Goal: Task Accomplishment & Management: Manage account settings

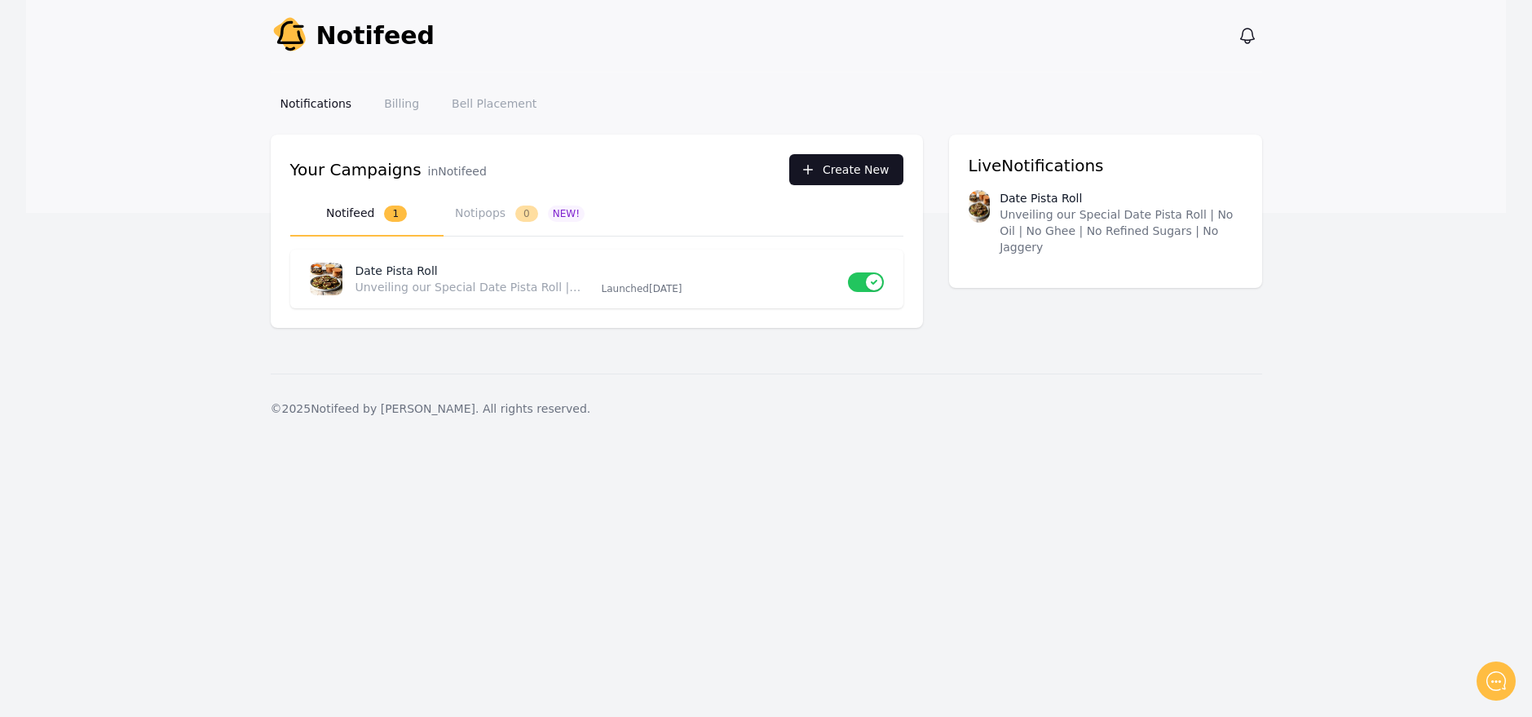
click at [838, 172] on button "Create New" at bounding box center [846, 169] width 114 height 31
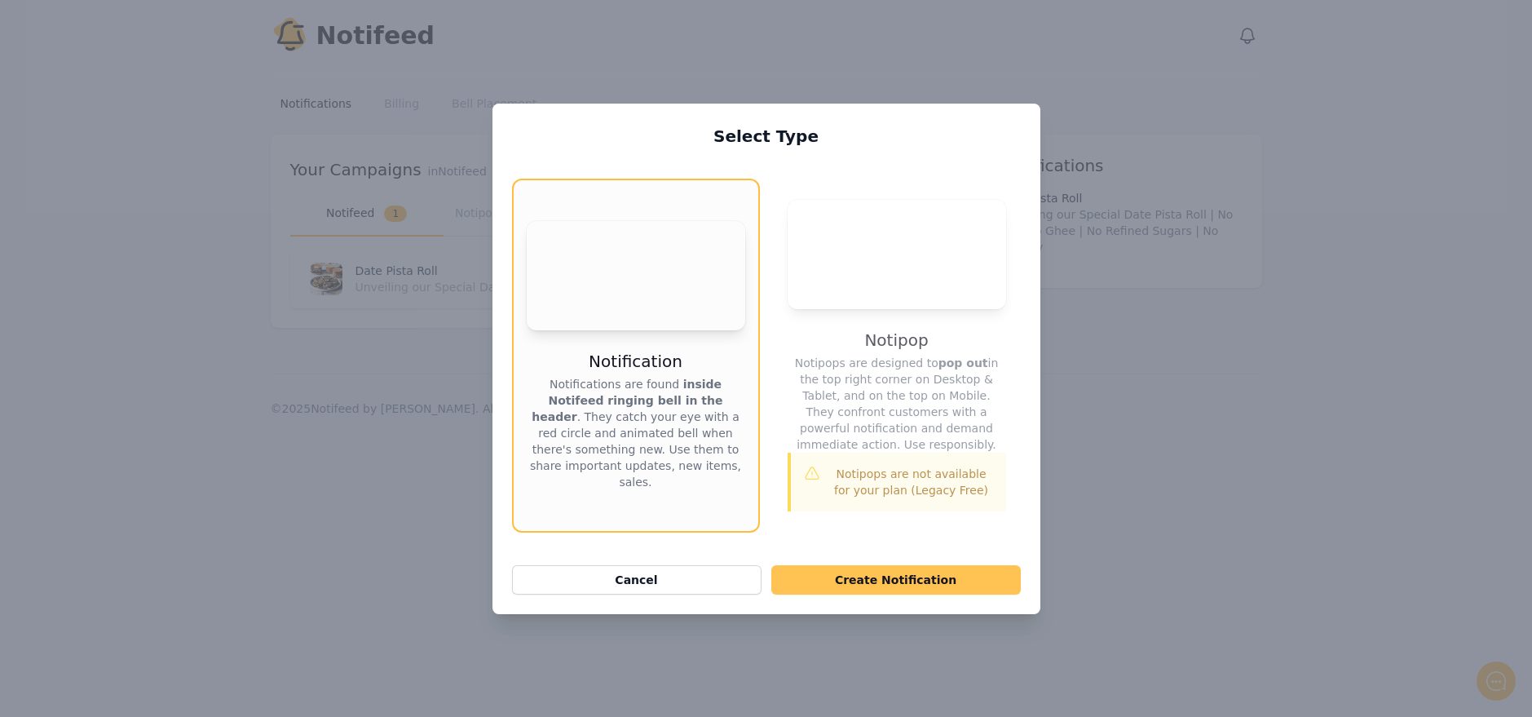
click at [892, 565] on button "Create Notification" at bounding box center [897, 579] width 250 height 29
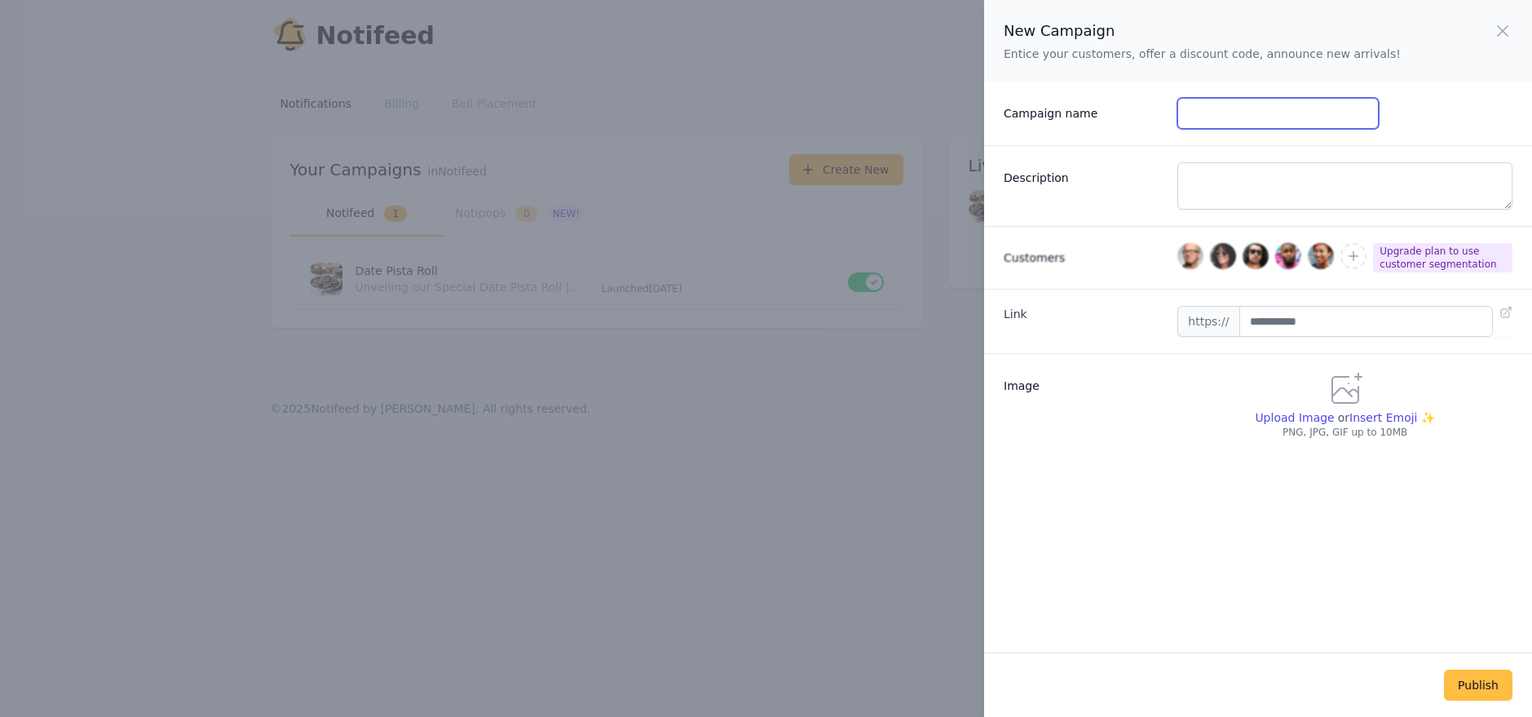
click at [1218, 104] on input "Campaign name" at bounding box center [1278, 113] width 201 height 31
click at [1502, 33] on icon "button" at bounding box center [1503, 31] width 20 height 20
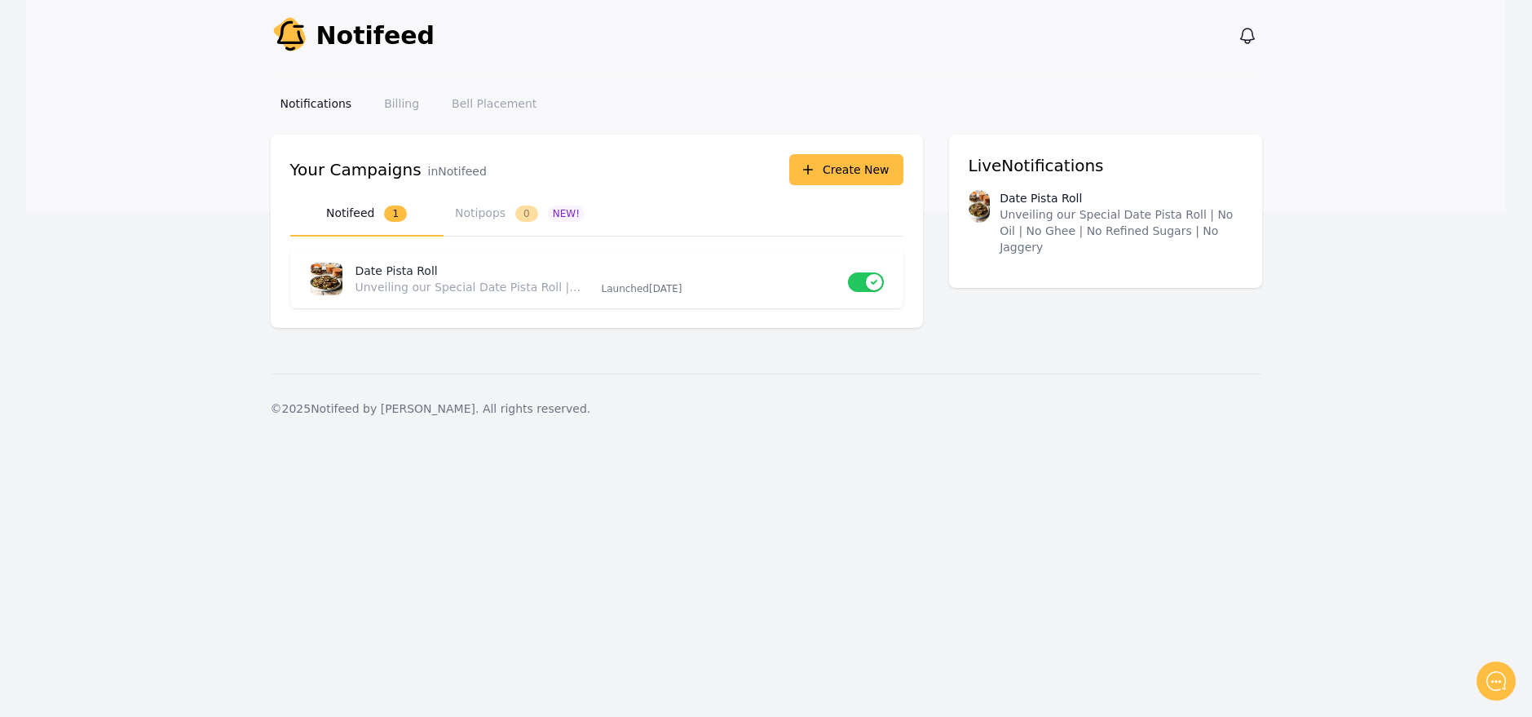
click at [400, 106] on link "Billing" at bounding box center [401, 103] width 55 height 29
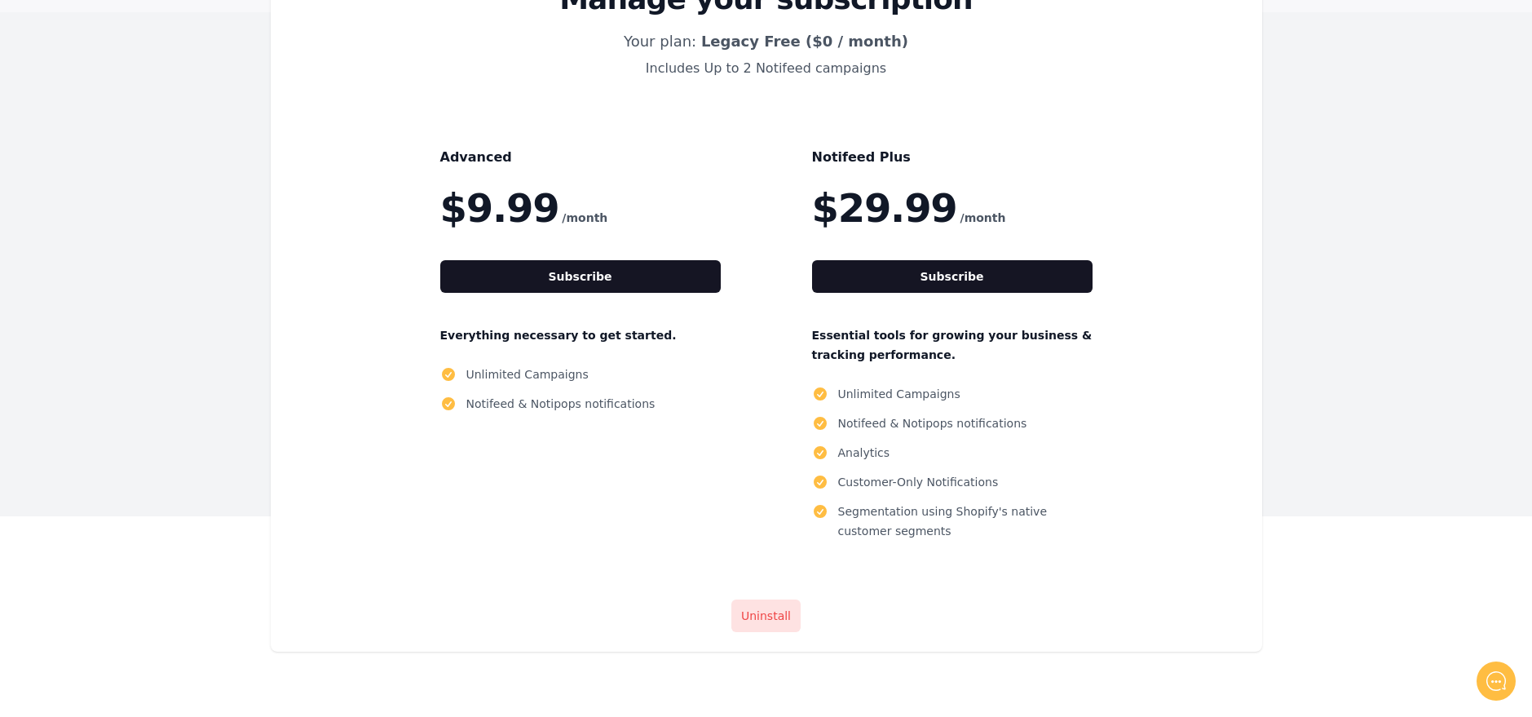
scroll to position [197, 0]
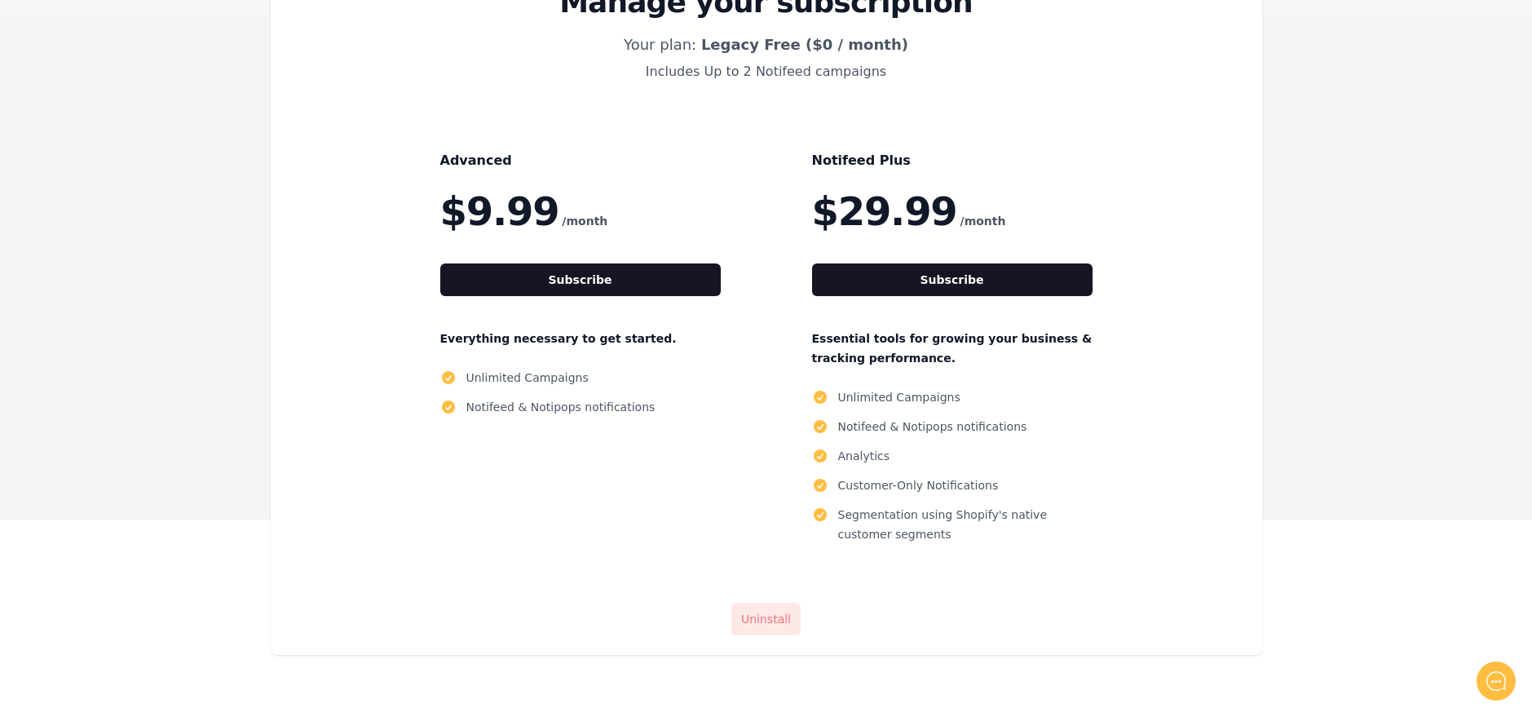
click at [773, 614] on link "Uninstall" at bounding box center [766, 619] width 69 height 33
